Goal: Information Seeking & Learning: Learn about a topic

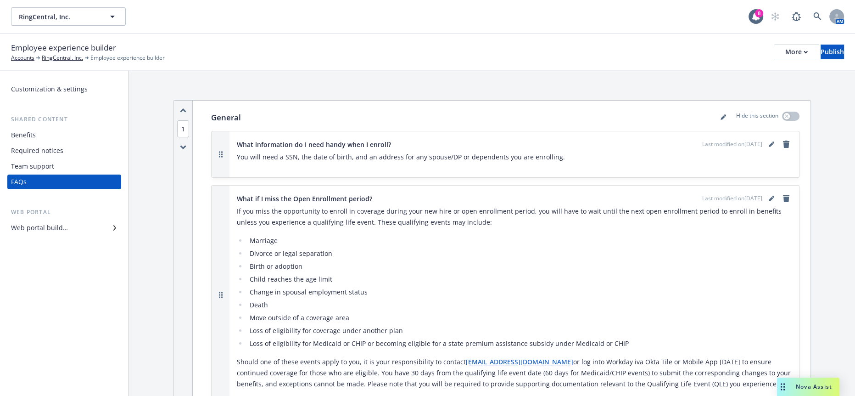
scroll to position [4716, 0]
